Goal: Task Accomplishment & Management: Manage account settings

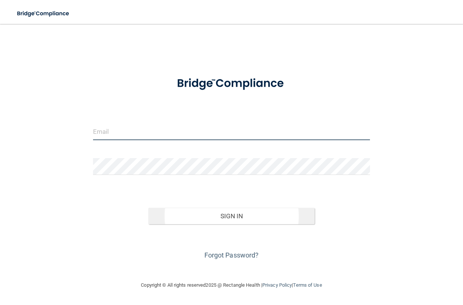
type input "[EMAIL_ADDRESS][DOMAIN_NAME]"
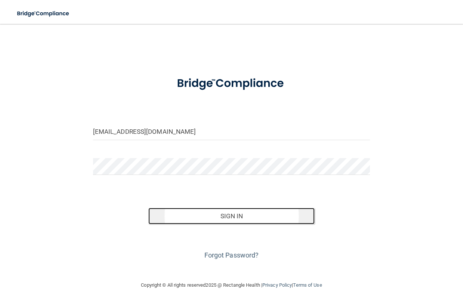
click at [218, 214] on button "Sign In" at bounding box center [231, 216] width 166 height 16
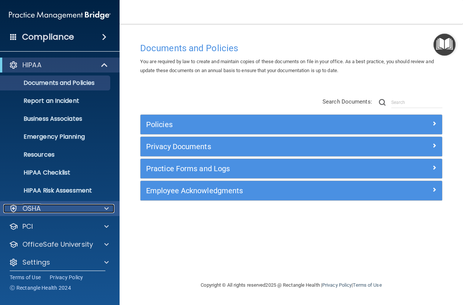
click at [56, 208] on div "OSHA" at bounding box center [49, 208] width 93 height 9
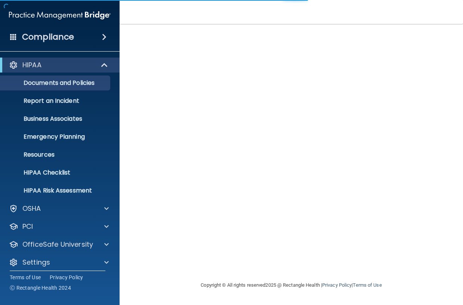
click at [91, 33] on div "Compliance" at bounding box center [60, 37] width 120 height 16
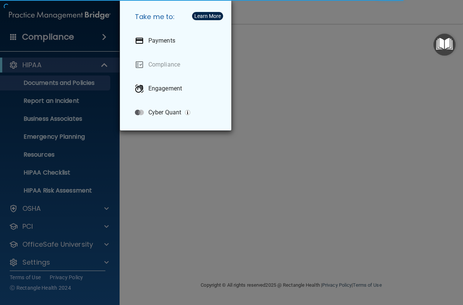
click at [39, 37] on div "Take me to: Payments Compliance Engagement Cyber Quant" at bounding box center [231, 152] width 463 height 305
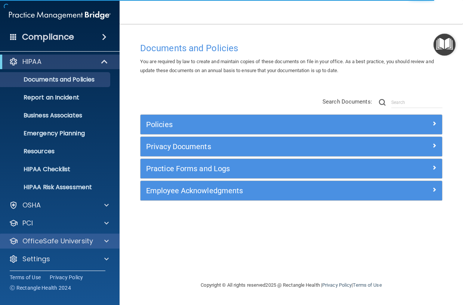
scroll to position [5, 0]
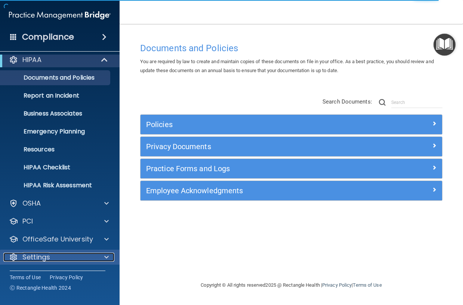
click at [45, 258] on p "Settings" at bounding box center [36, 257] width 28 height 9
click at [98, 256] on div at bounding box center [105, 257] width 19 height 9
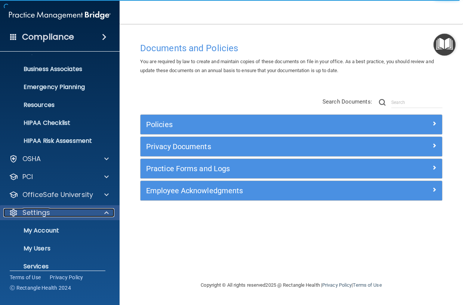
scroll to position [77, 0]
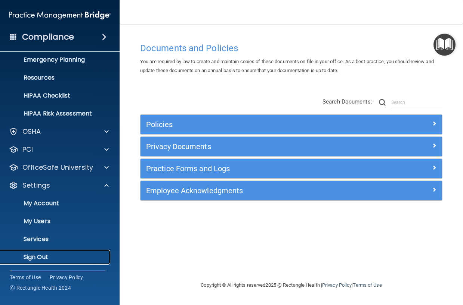
click at [53, 255] on p "Sign Out" at bounding box center [56, 256] width 102 height 7
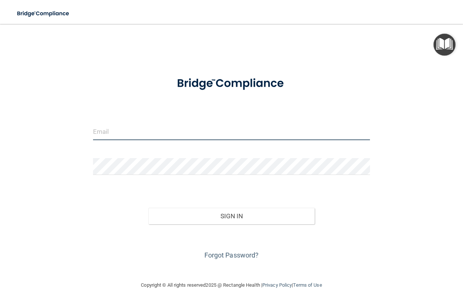
type input "[EMAIL_ADDRESS][DOMAIN_NAME]"
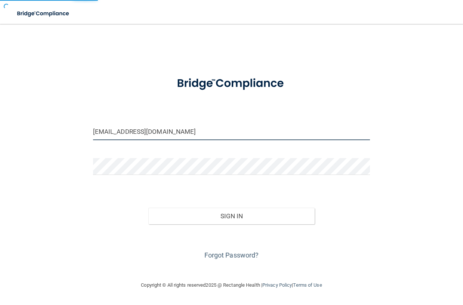
click at [183, 134] on input "[EMAIL_ADDRESS][DOMAIN_NAME]" at bounding box center [231, 131] width 277 height 17
drag, startPoint x: 191, startPoint y: 134, endPoint x: -69, endPoint y: 154, distance: 261.1
click at [0, 154] on html "Toggle navigation [PERSON_NAME] [EMAIL_ADDRESS][DOMAIN_NAME] Manage My Enterpri…" at bounding box center [231, 152] width 463 height 305
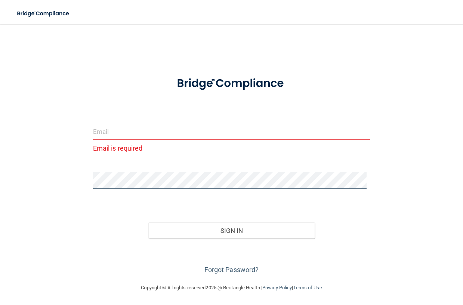
click at [0, 213] on html "Toggle navigation [PERSON_NAME] [EMAIL_ADDRESS][DOMAIN_NAME] Manage My Enterpri…" at bounding box center [231, 152] width 463 height 305
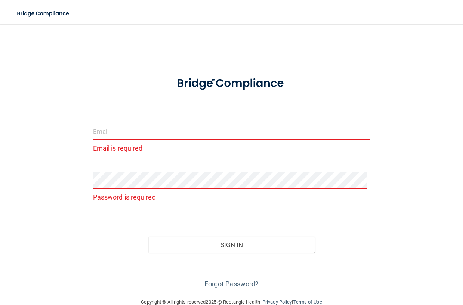
click at [133, 132] on input "email" at bounding box center [231, 131] width 277 height 17
type input "[EMAIL_ADDRESS][DOMAIN_NAME]"
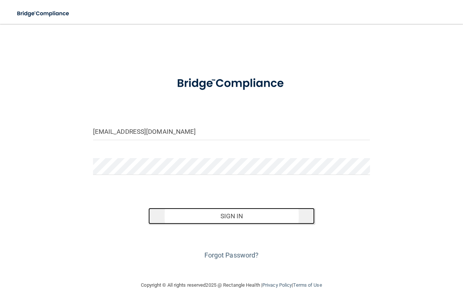
click at [257, 216] on button "Sign In" at bounding box center [231, 216] width 166 height 16
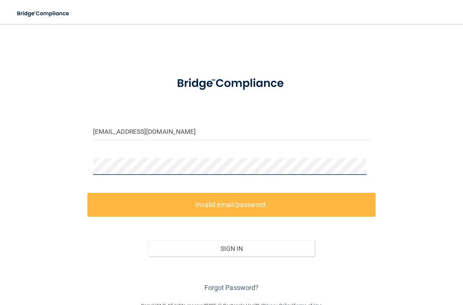
click at [73, 162] on div "[EMAIL_ADDRESS][DOMAIN_NAME] Invalid email/password. You don't have permission …" at bounding box center [231, 162] width 433 height 262
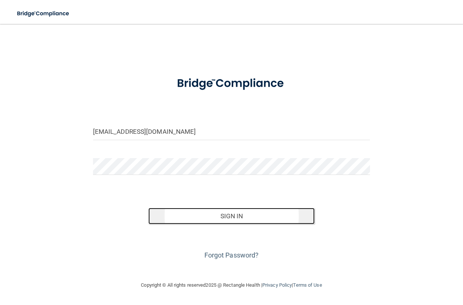
click at [254, 214] on button "Sign In" at bounding box center [231, 216] width 166 height 16
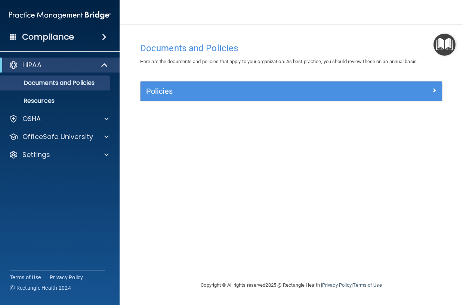
click at [307, 13] on nav "Toggle navigation [PERSON_NAME] [EMAIL_ADDRESS][DOMAIN_NAME] Manage My Enterpri…" at bounding box center [291, 12] width 343 height 24
